Goal: Book appointment/travel/reservation

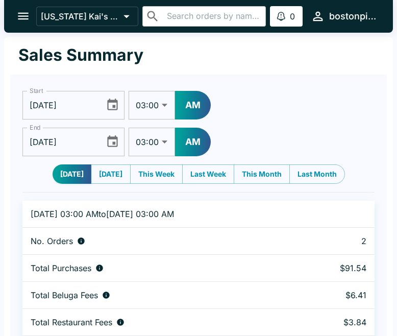
select select "03:00"
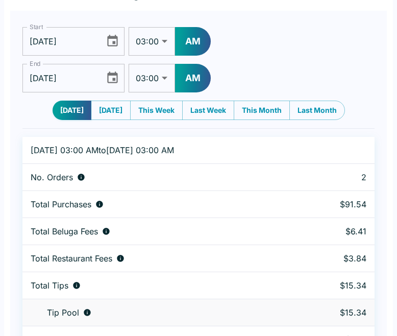
scroll to position [61, 0]
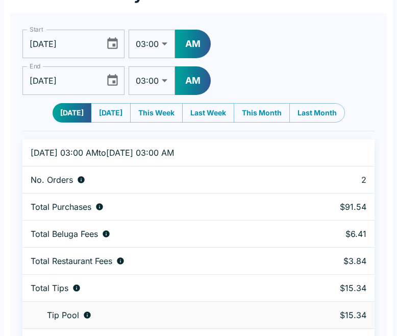
click at [114, 77] on icon "Choose date, selected date is Sep 1, 2025" at bounding box center [112, 80] width 11 height 12
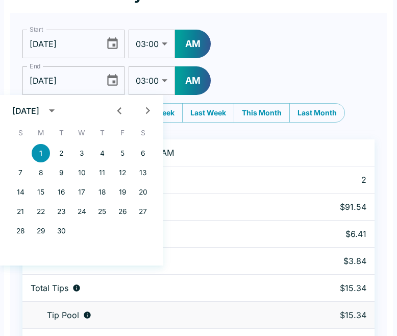
click at [125, 111] on icon "Previous month" at bounding box center [119, 111] width 14 height 14
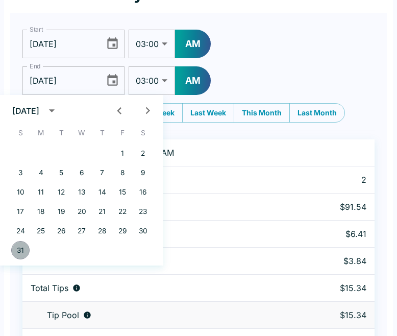
click at [21, 249] on button "31" at bounding box center [20, 250] width 18 height 18
type input "[DATE]"
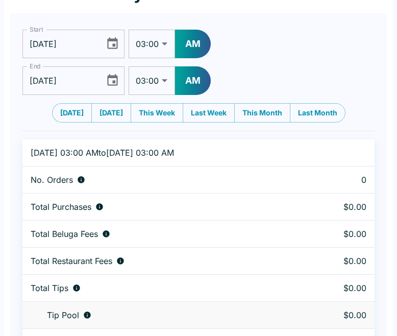
click at [156, 83] on select "01:00 01:30 02:00 02:30 03:00 03:30 04:00 04:30 05:00 05:30 06:00 06:30 07:00 0…" at bounding box center [152, 80] width 46 height 29
select select "09:00"
click at [129, 66] on select "01:00 01:30 02:00 02:30 03:00 03:30 04:00 04:30 05:00 05:30 06:00 06:30 07:00 0…" at bounding box center [152, 80] width 46 height 29
click at [196, 79] on button "AM" at bounding box center [193, 80] width 36 height 29
click at [165, 45] on select "01:00 01:30 02:00 02:30 03:00 03:30 04:00 04:30 05:00 05:30 06:00 06:30 07:00 0…" at bounding box center [152, 44] width 46 height 29
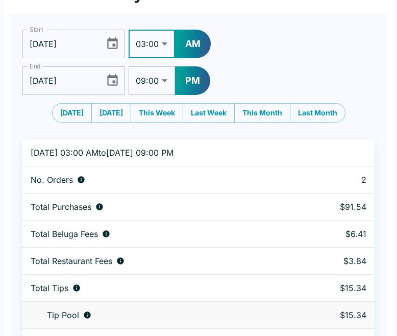
select select "09:00"
click at [129, 30] on select "01:00 01:30 02:00 02:30 03:00 03:30 04:00 04:30 05:00 05:30 06:00 06:30 07:00 0…" at bounding box center [152, 44] width 46 height 29
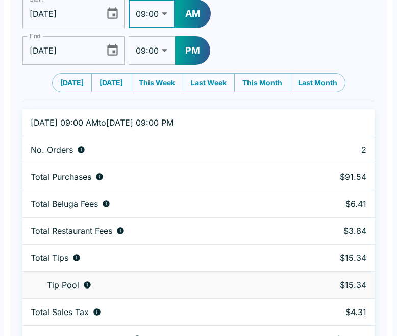
scroll to position [114, 0]
